Goal: Task Accomplishment & Management: Complete application form

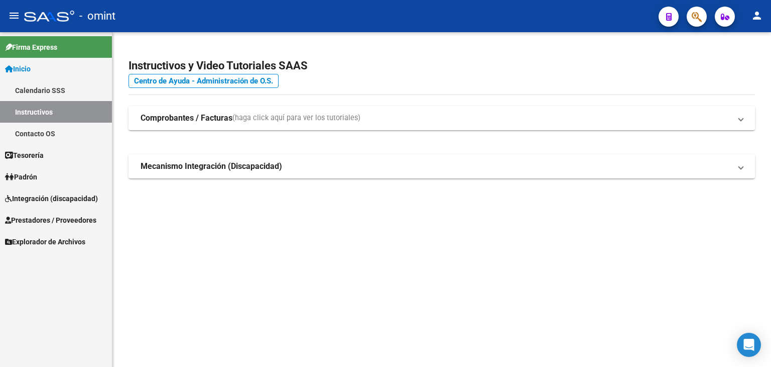
click at [359, 288] on mat-sidenav-content "Instructivos y Video Tutoriales SAAS Centro de Ayuda - Administración de O.S. C…" at bounding box center [441, 199] width 659 height 334
click at [34, 203] on span "Integración (discapacidad)" at bounding box center [51, 198] width 93 height 11
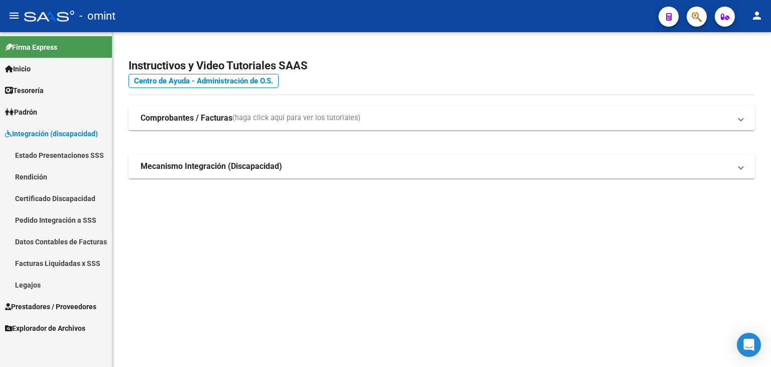
click at [33, 279] on link "Legajos" at bounding box center [56, 285] width 112 height 22
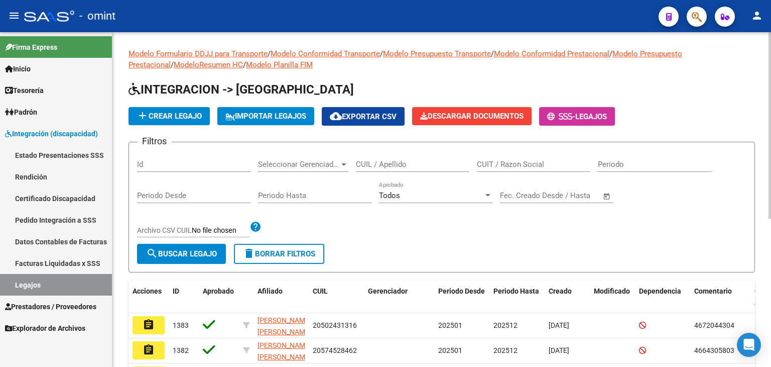
click at [371, 164] on input "CUIL / Apellido" at bounding box center [412, 164] width 113 height 9
paste input "20117730302"
type input "20117730302"
click at [176, 256] on span "search Buscar Legajo" at bounding box center [181, 253] width 71 height 9
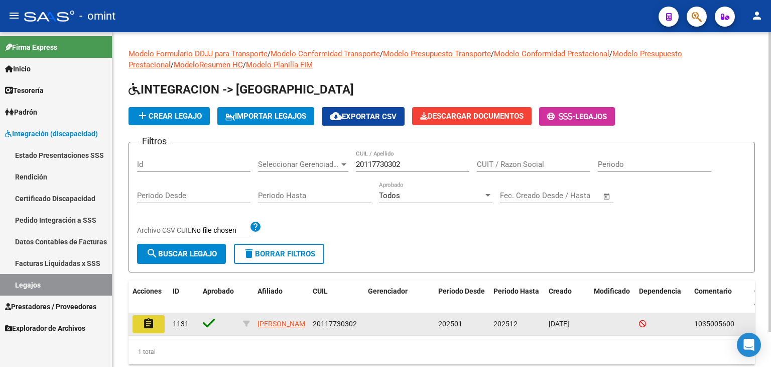
click at [157, 328] on button "assignment" at bounding box center [149, 324] width 32 height 18
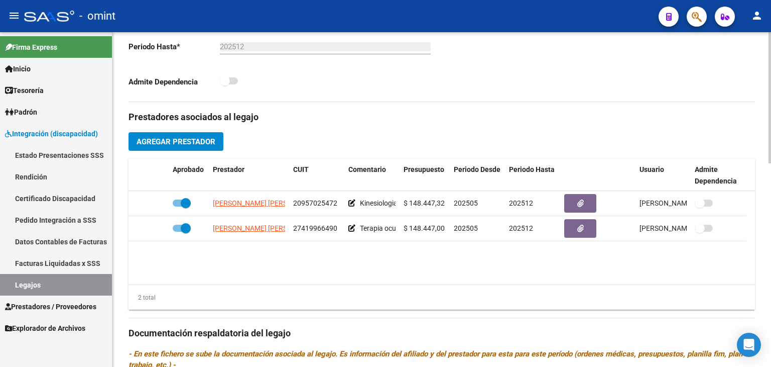
scroll to position [301, 0]
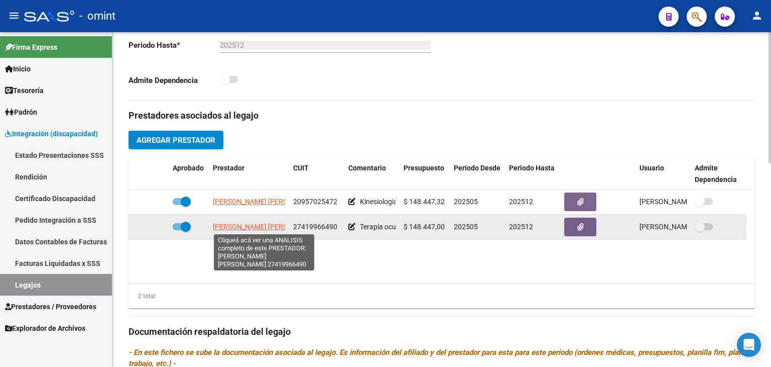
click at [267, 227] on span "[PERSON_NAME] [PERSON_NAME]" at bounding box center [267, 226] width 109 height 8
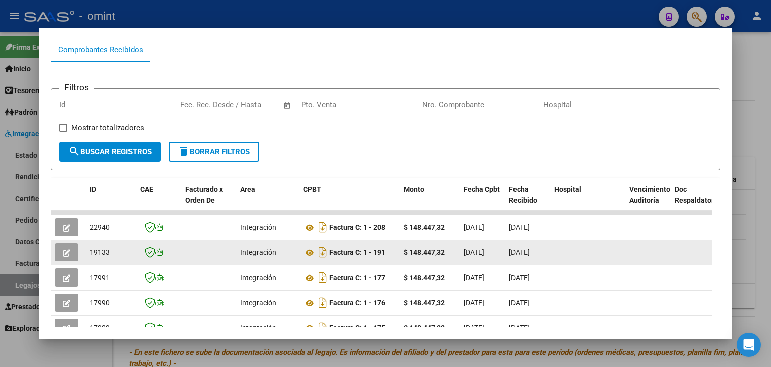
scroll to position [151, 0]
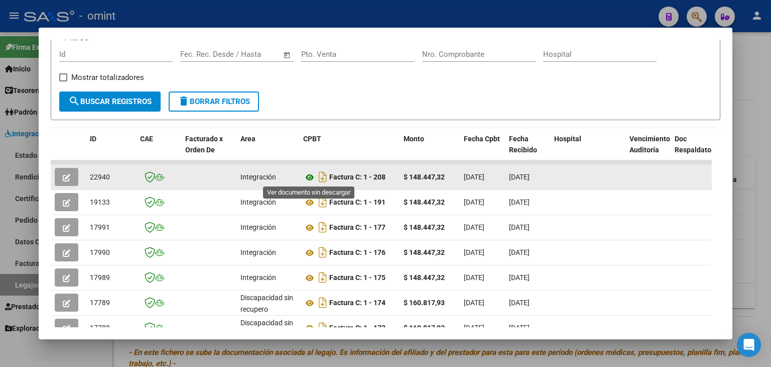
click at [307, 180] on icon at bounding box center [309, 177] width 13 height 12
click at [101, 174] on span "22940" at bounding box center [100, 177] width 20 height 8
copy span "22940"
click at [59, 175] on button "button" at bounding box center [67, 177] width 24 height 18
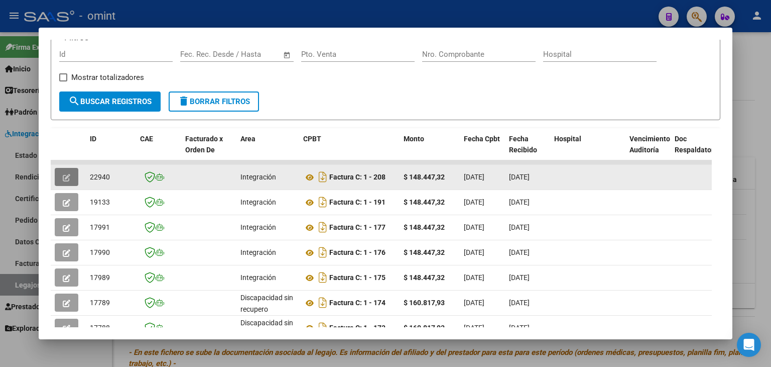
click at [65, 177] on icon "button" at bounding box center [67, 178] width 8 height 8
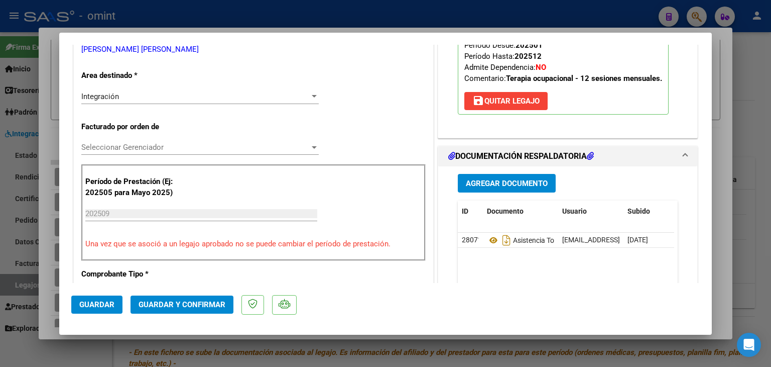
scroll to position [201, 0]
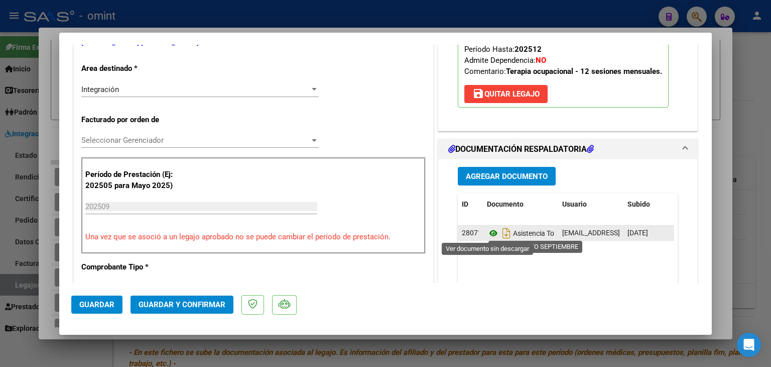
click at [489, 236] on icon at bounding box center [493, 233] width 13 height 12
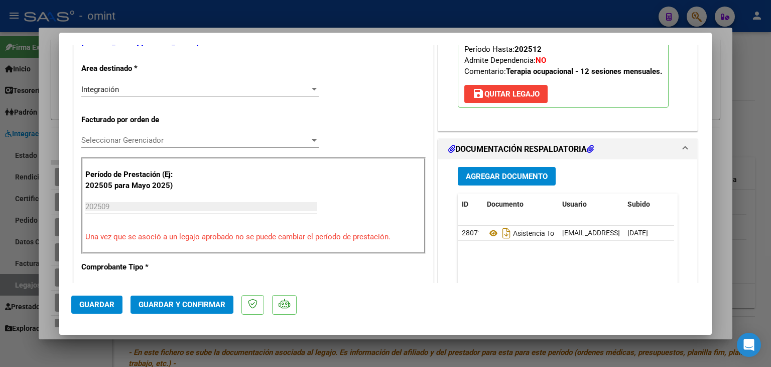
click at [108, 144] on span "Seleccionar Gerenciador" at bounding box center [195, 140] width 228 height 9
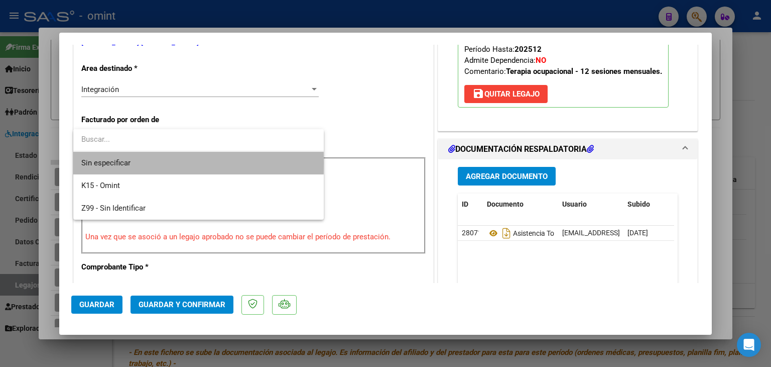
click at [118, 163] on span "Sin especificar" at bounding box center [198, 163] width 235 height 23
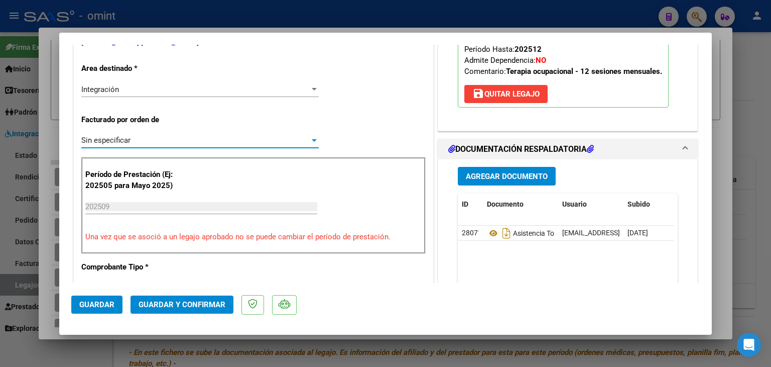
click at [182, 307] on span "Guardar y Confirmar" at bounding box center [182, 304] width 87 height 9
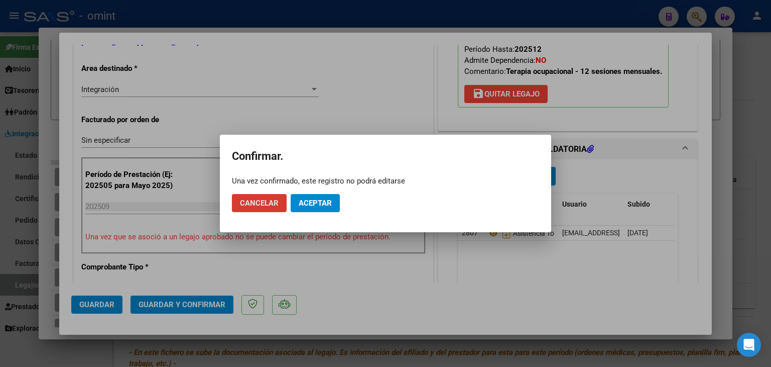
click at [321, 200] on span "Aceptar" at bounding box center [315, 202] width 33 height 9
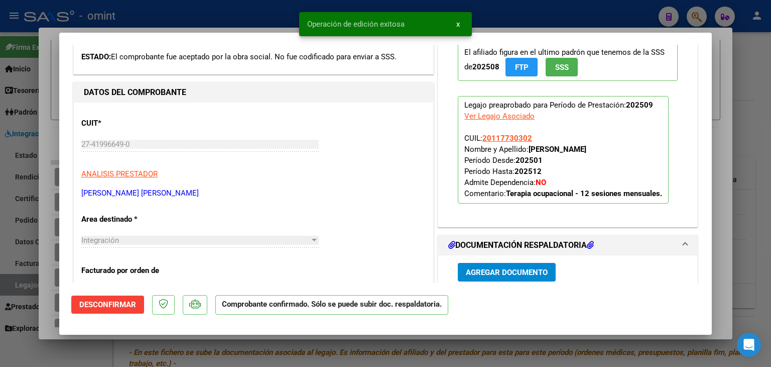
scroll to position [0, 0]
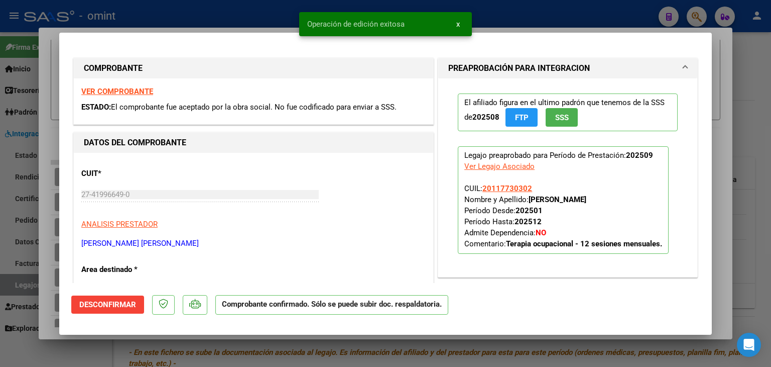
type input "$ 0,00"
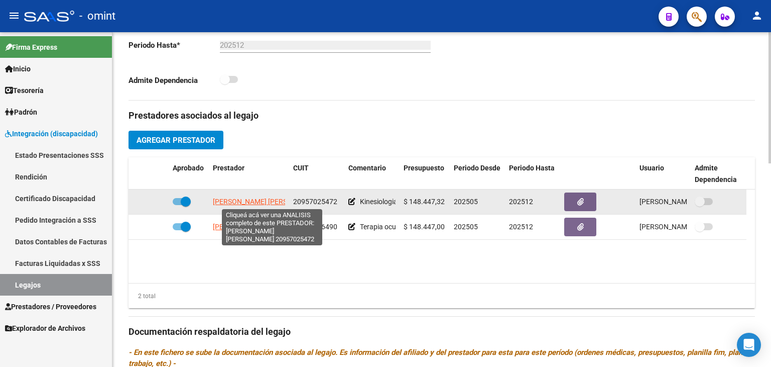
click at [233, 197] on span "[PERSON_NAME] [PERSON_NAME]" at bounding box center [267, 201] width 109 height 8
type textarea "20957025472"
click at [268, 200] on span "[PERSON_NAME] [PERSON_NAME]" at bounding box center [267, 201] width 109 height 8
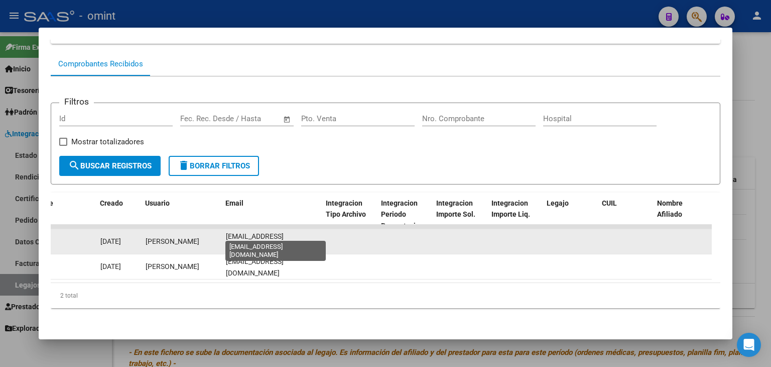
scroll to position [0, 8]
drag, startPoint x: 223, startPoint y: 234, endPoint x: 327, endPoint y: 234, distance: 104.0
click at [327, 234] on div "18870 Discapacidad sin recupero Factura C: 3 - 26 $ 304.836,00 [DATE] [DATE] - …" at bounding box center [35, 241] width 2169 height 25
copy div "[EMAIL_ADDRESS][DOMAIN_NAME]"
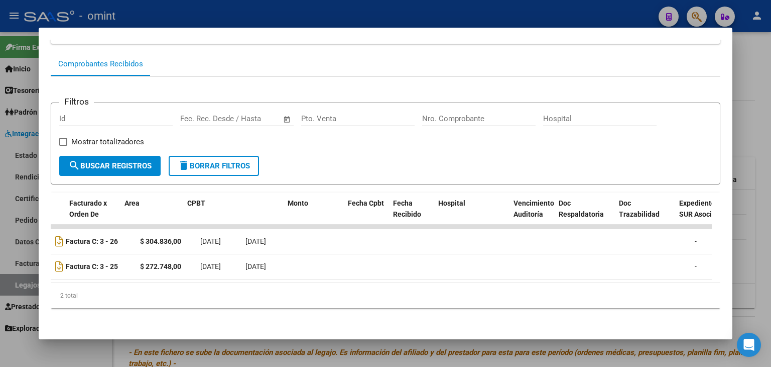
scroll to position [0, 0]
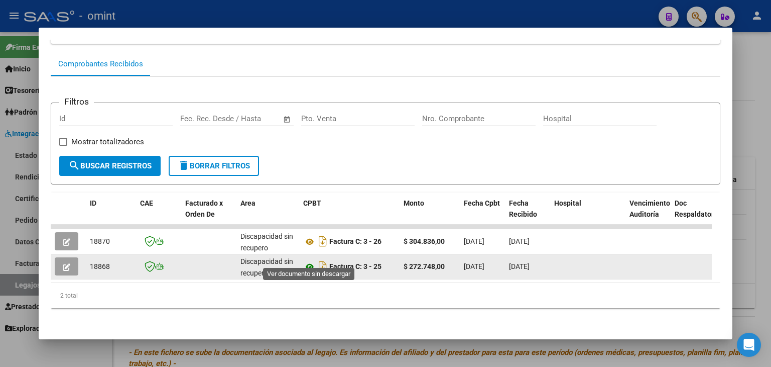
click at [309, 261] on icon at bounding box center [309, 267] width 13 height 12
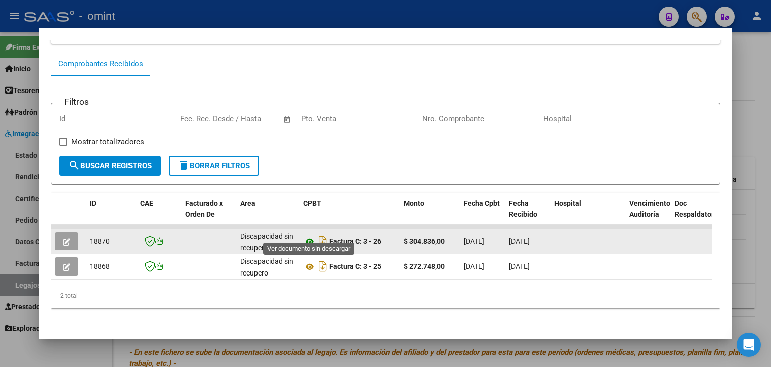
click at [312, 236] on icon at bounding box center [309, 242] width 13 height 12
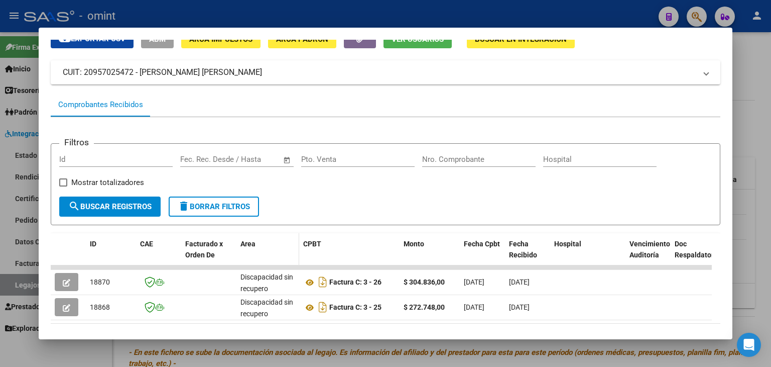
scroll to position [44, 0]
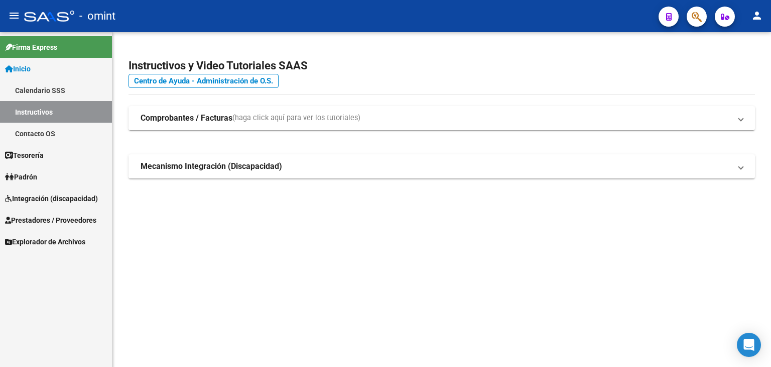
click at [48, 217] on span "Prestadores / Proveedores" at bounding box center [50, 219] width 91 height 11
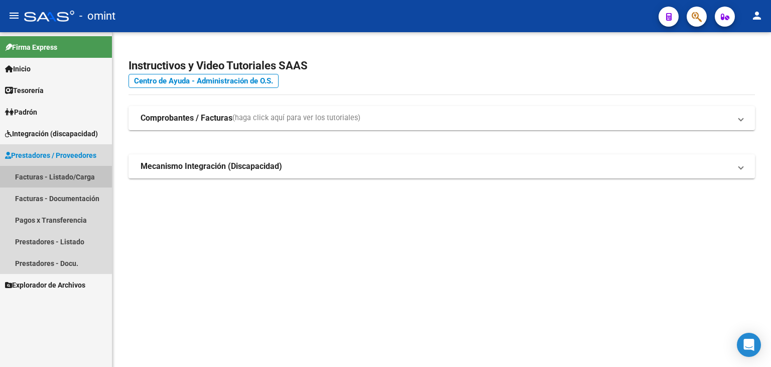
click at [52, 178] on link "Facturas - Listado/Carga" at bounding box center [56, 177] width 112 height 22
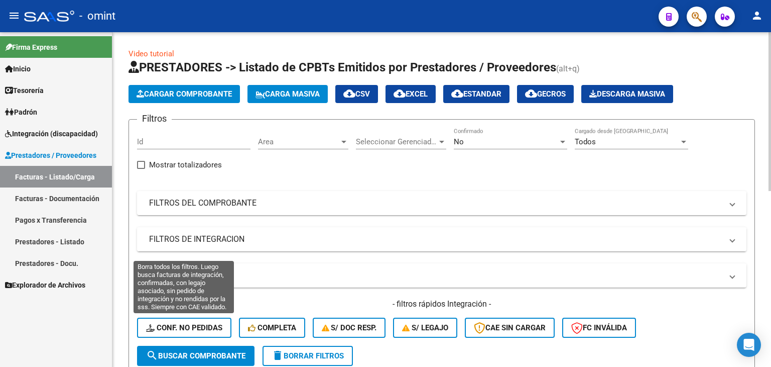
drag, startPoint x: 203, startPoint y: 331, endPoint x: 185, endPoint y: 238, distance: 95.7
click at [204, 331] on button "Conf. no pedidas" at bounding box center [184, 327] width 94 height 20
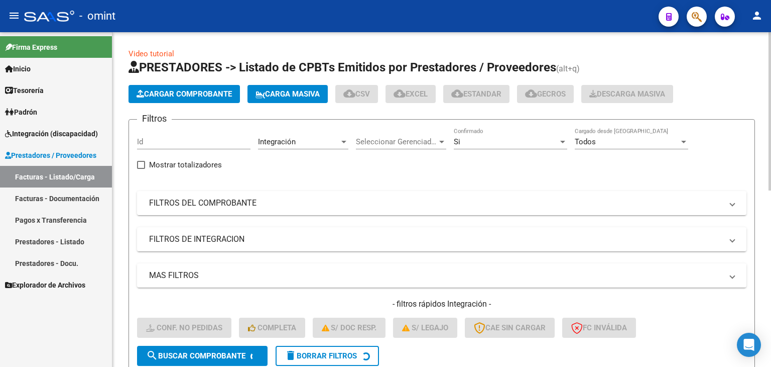
click at [165, 145] on input "Id" at bounding box center [193, 141] width 113 height 9
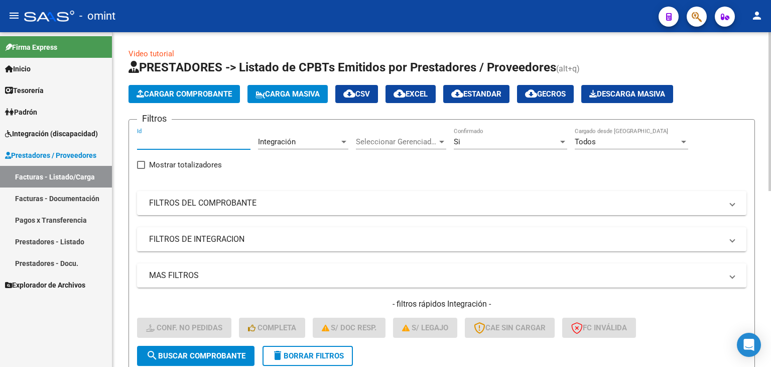
paste input "22940"
type input "22940"
click at [222, 351] on span "search Buscar Comprobante" at bounding box center [195, 355] width 99 height 9
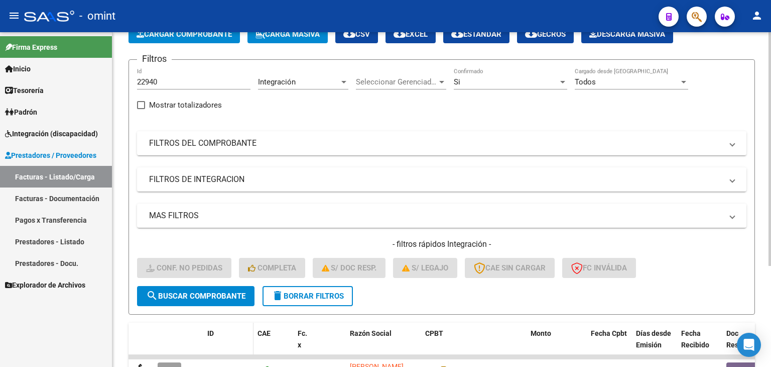
scroll to position [145, 0]
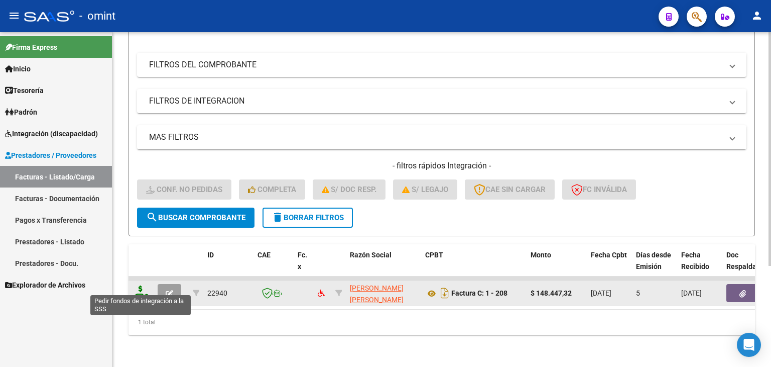
click at [144, 288] on icon at bounding box center [141, 292] width 16 height 14
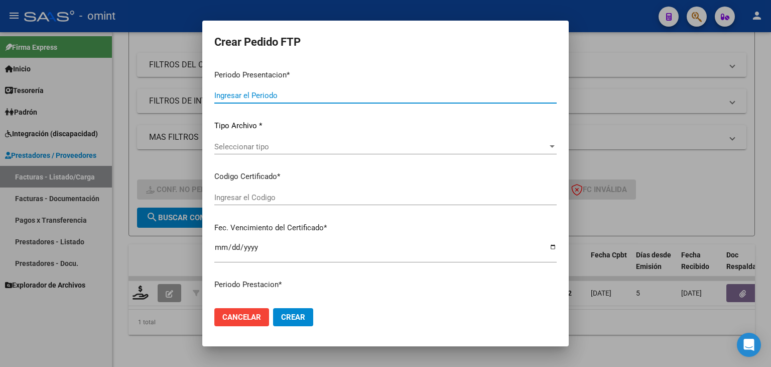
type input "202509"
type input "$ 148.447,32"
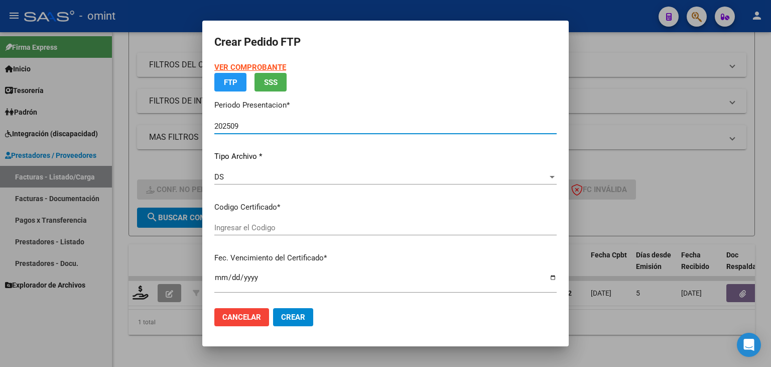
type input "6299293069"
type input "2026-07-14"
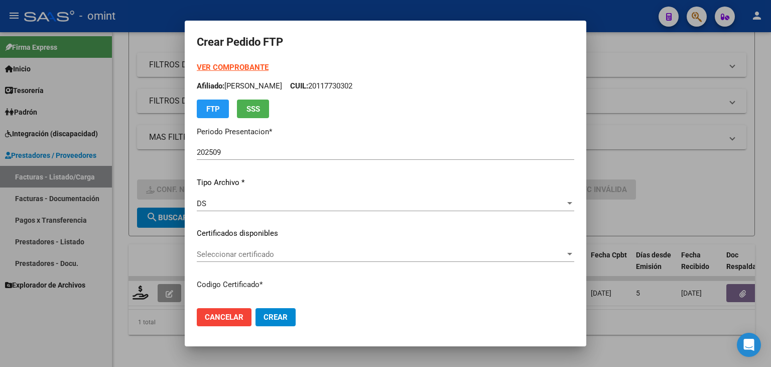
click at [252, 225] on div "VER COMPROBANTE ARCA Padrón Afiliado: SOJO ALEJANDRO RICARDO CUIL: 20117730302 …" at bounding box center [386, 226] width 378 height 328
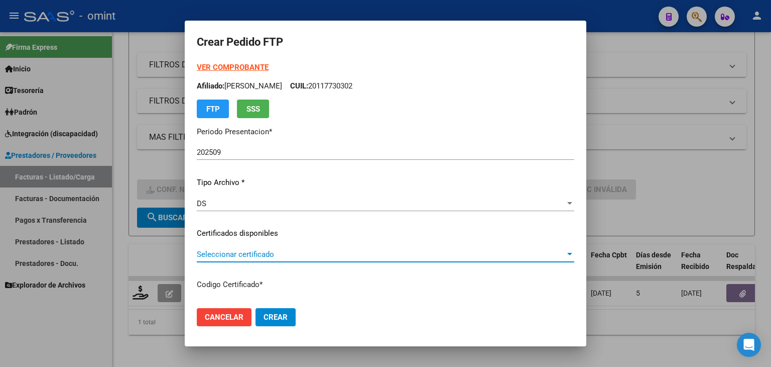
click at [249, 251] on span "Seleccionar certificado" at bounding box center [381, 254] width 369 height 9
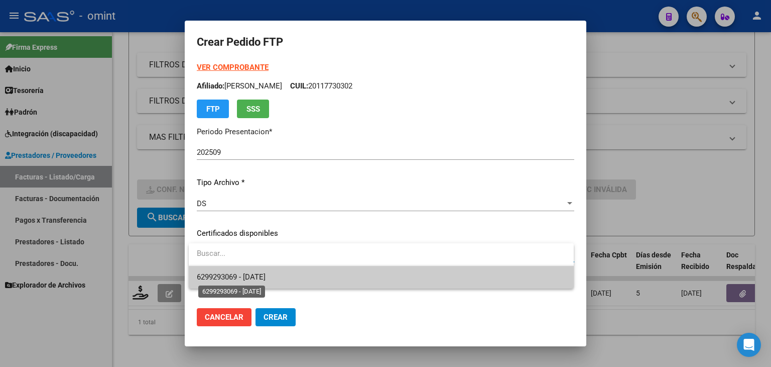
click at [249, 275] on span "6299293069 - 2026-07-14" at bounding box center [231, 276] width 69 height 9
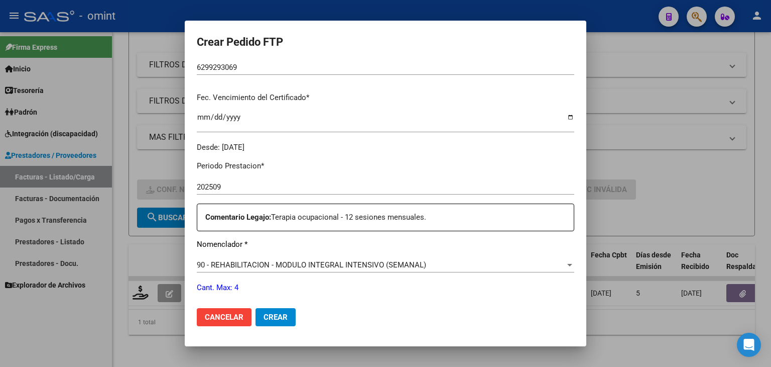
scroll to position [301, 0]
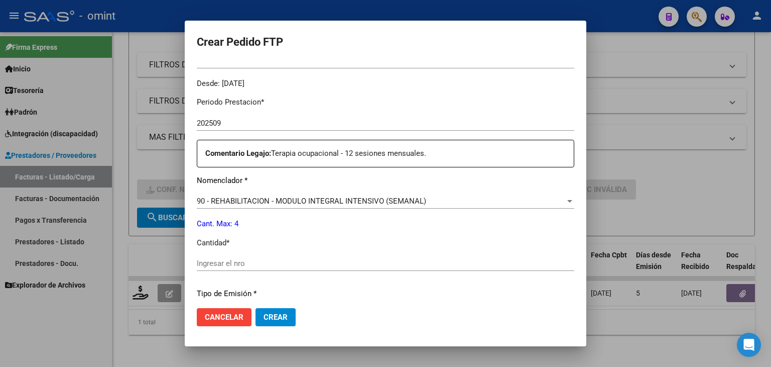
click at [272, 262] on input "Ingresar el nro" at bounding box center [386, 263] width 378 height 9
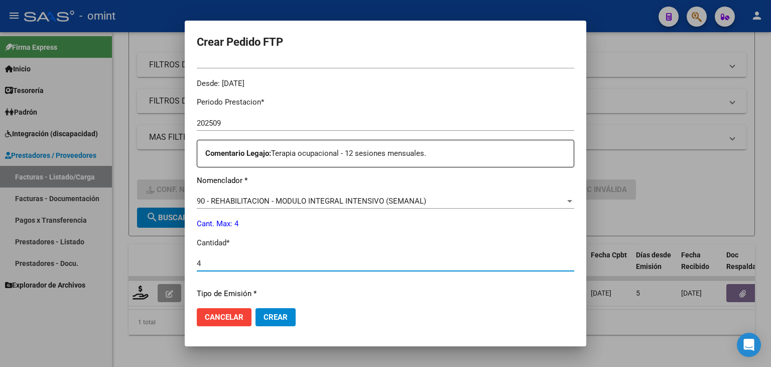
type input "4"
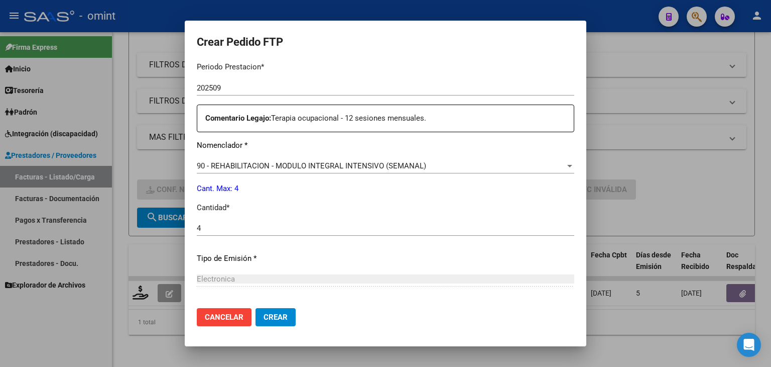
scroll to position [434, 0]
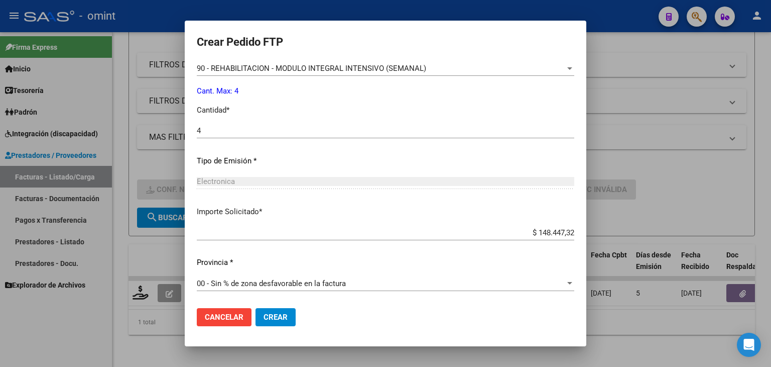
click at [283, 321] on span "Crear" at bounding box center [276, 316] width 24 height 9
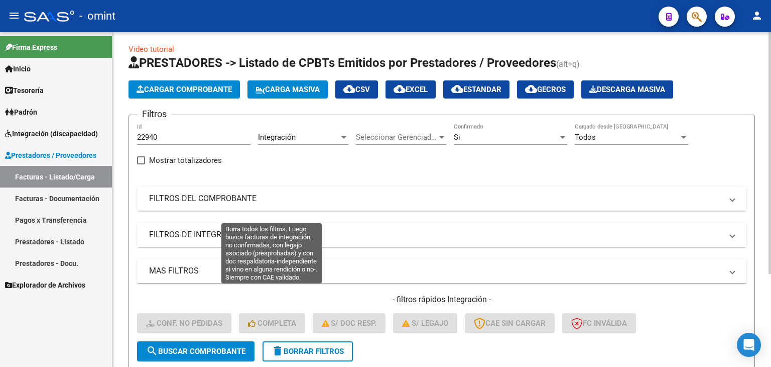
scroll to position [0, 0]
